Goal: Navigation & Orientation: Find specific page/section

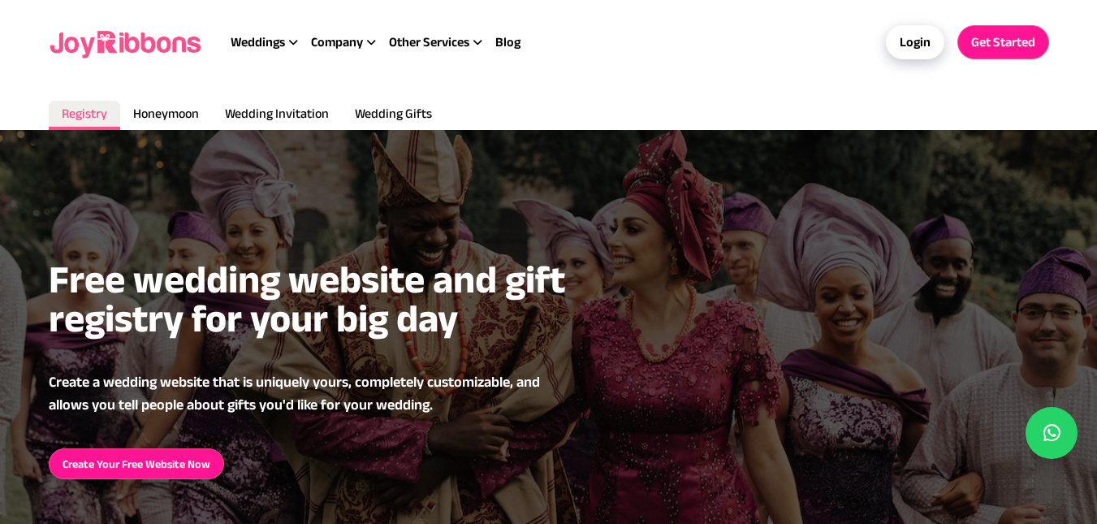
click at [91, 41] on img at bounding box center [127, 42] width 156 height 52
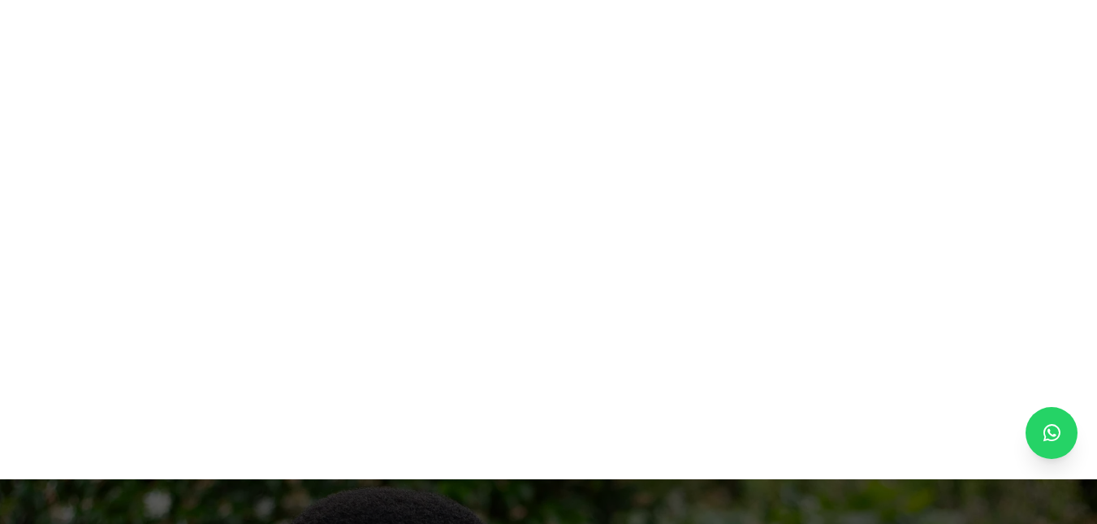
scroll to position [1082, 0]
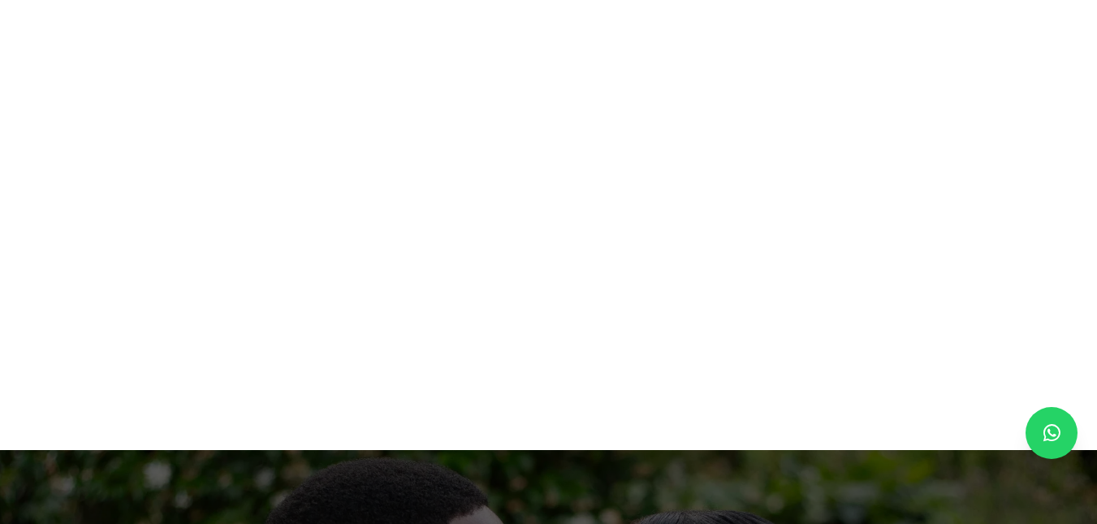
click at [85, 218] on div at bounding box center [548, 182] width 1065 height 406
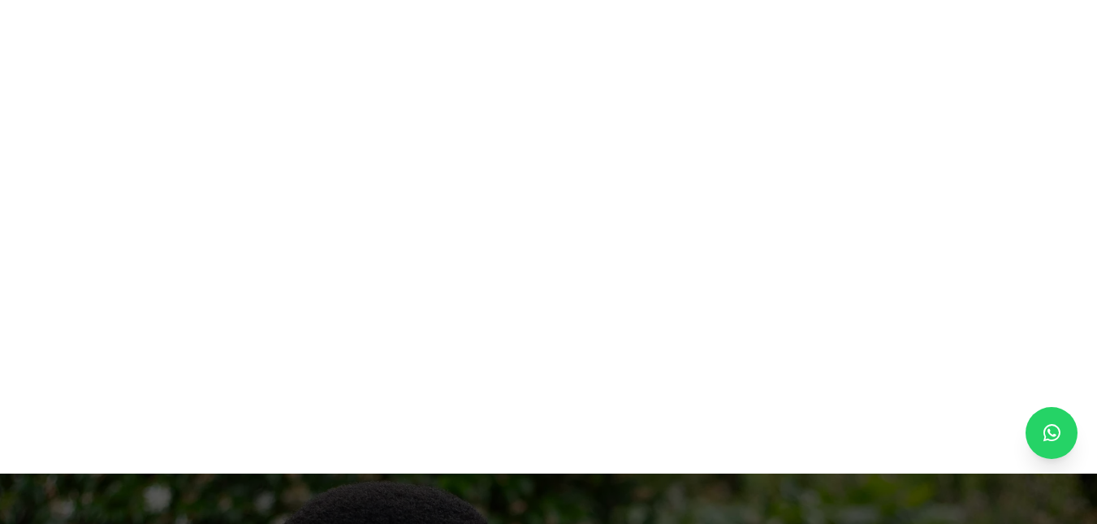
scroll to position [1064, 0]
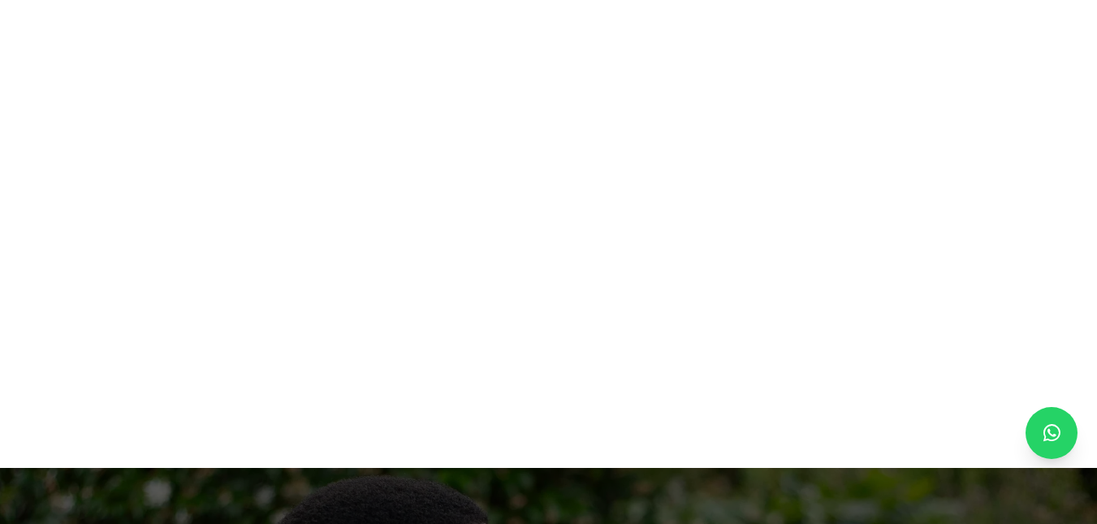
click at [31, 230] on div at bounding box center [548, 200] width 1065 height 406
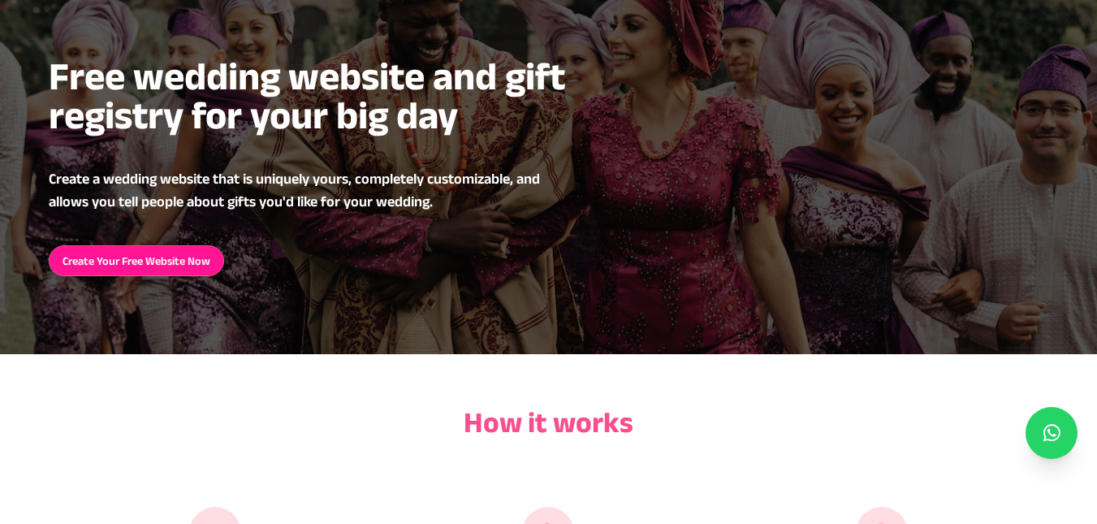
scroll to position [0, 0]
